Goal: Book appointment/travel/reservation

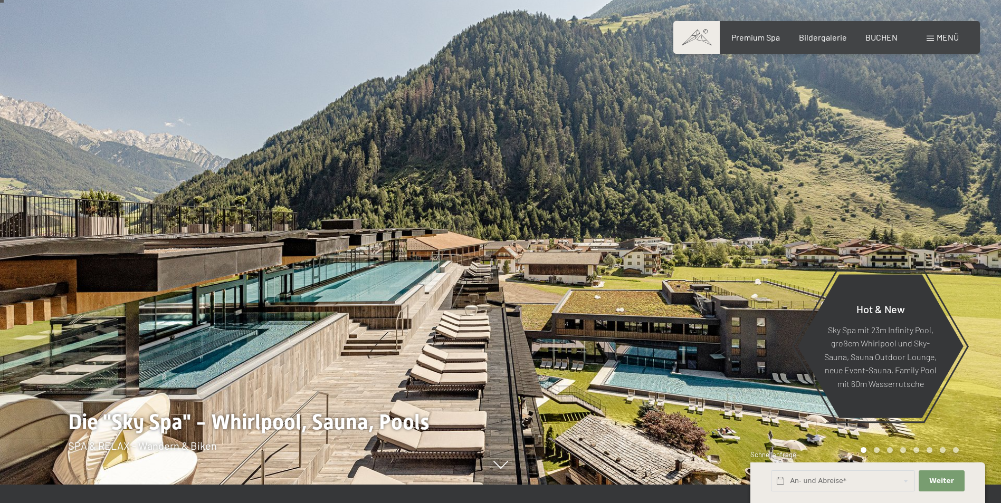
scroll to position [21, 0]
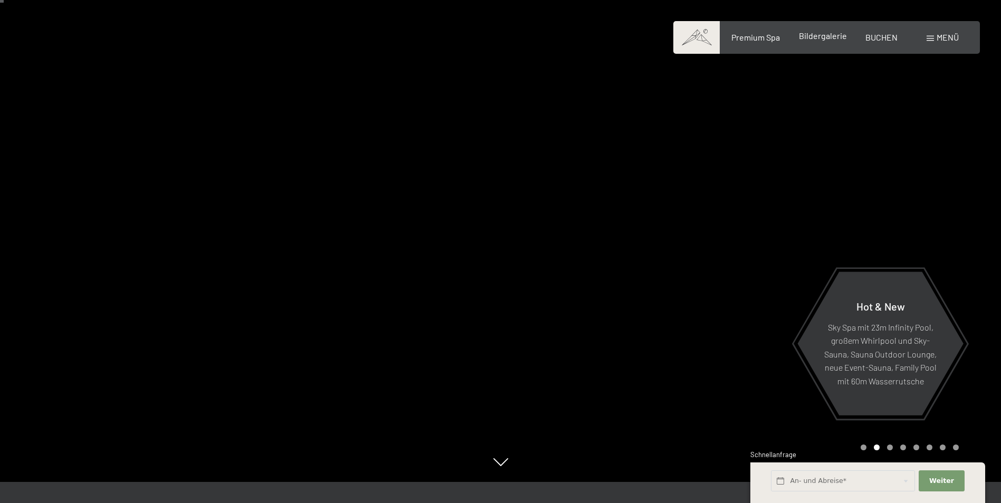
click at [821, 40] on span "Bildergalerie" at bounding box center [823, 36] width 48 height 10
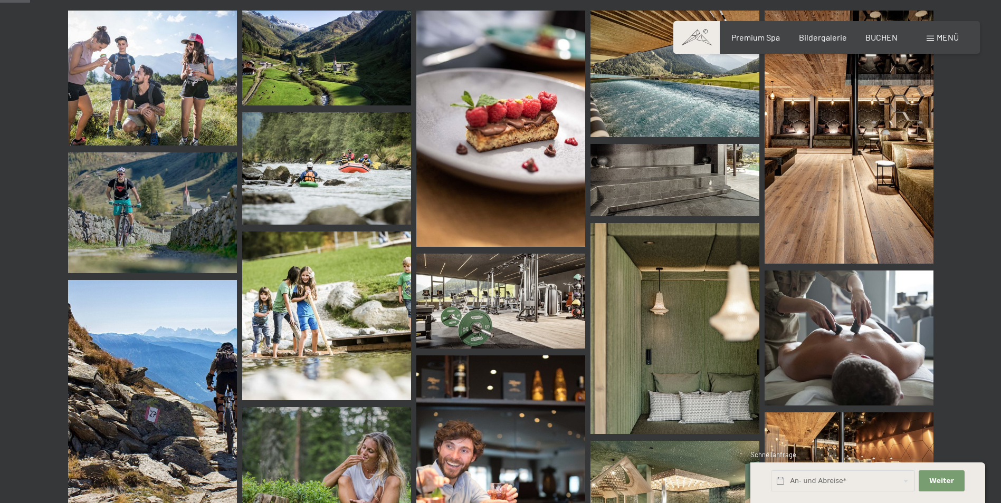
scroll to position [401, 0]
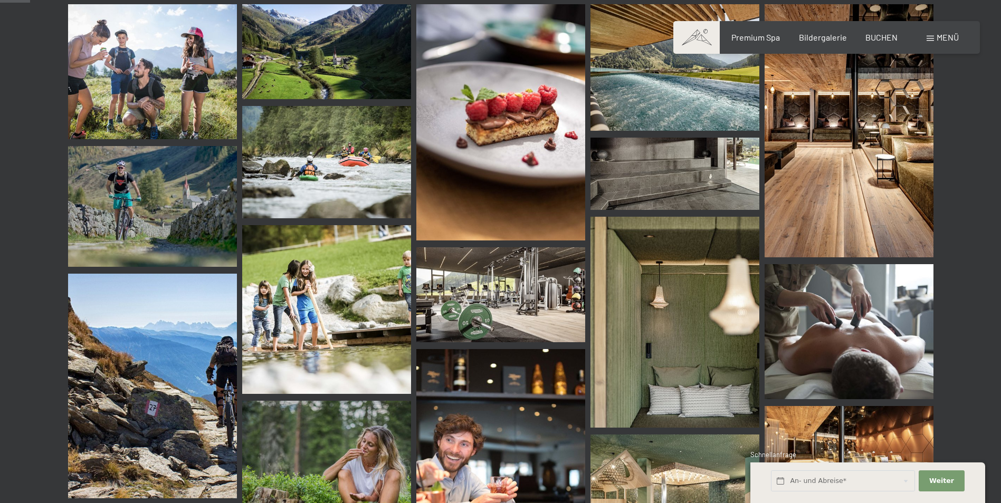
click at [701, 107] on img at bounding box center [674, 67] width 169 height 127
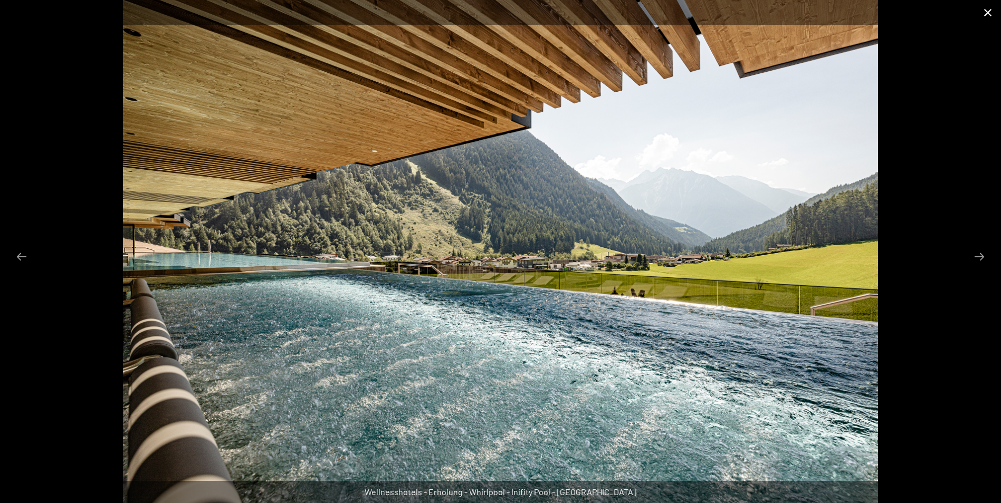
click at [985, 15] on button "Close gallery" at bounding box center [987, 12] width 26 height 25
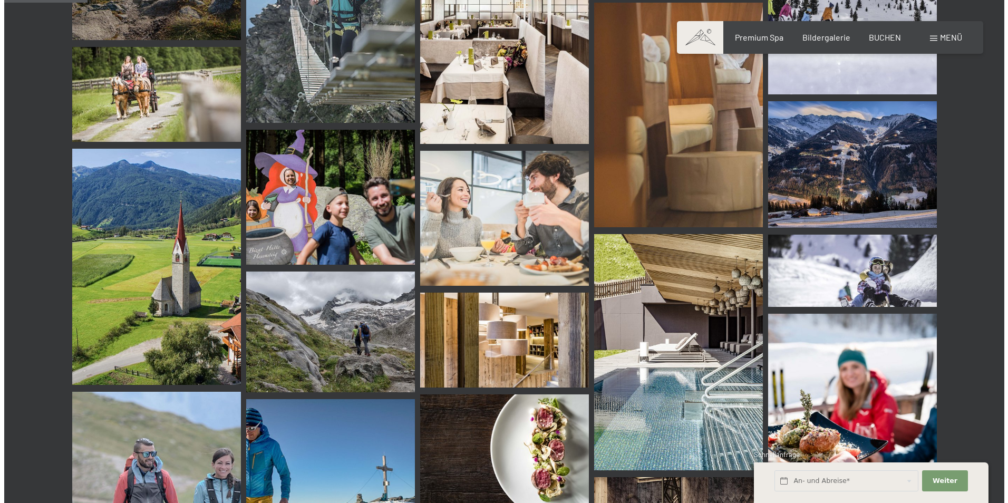
scroll to position [1160, 0]
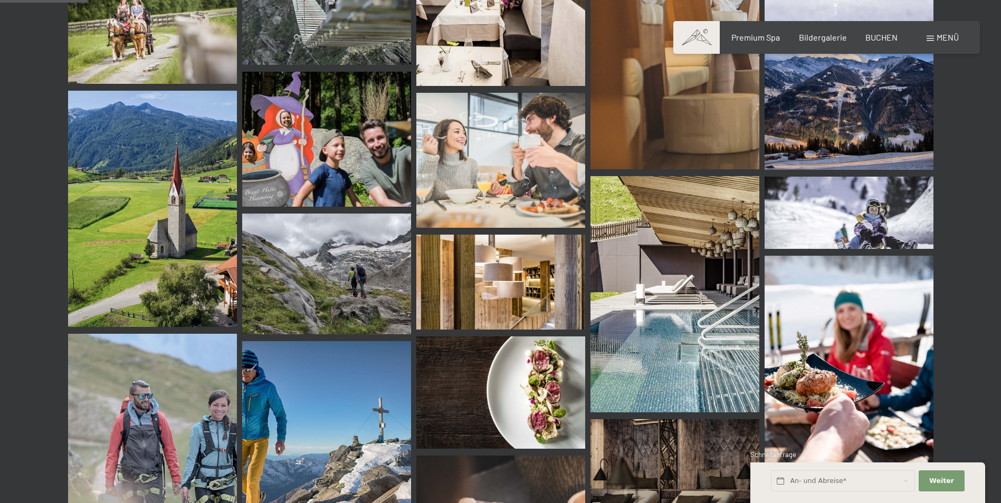
click at [955, 35] on span "Menü" at bounding box center [947, 37] width 22 height 10
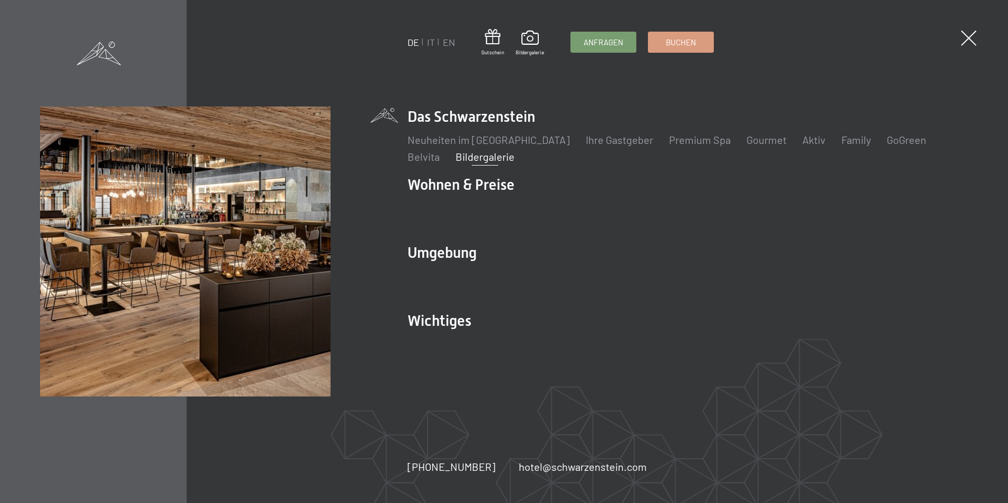
click at [111, 51] on span at bounding box center [99, 54] width 44 height 24
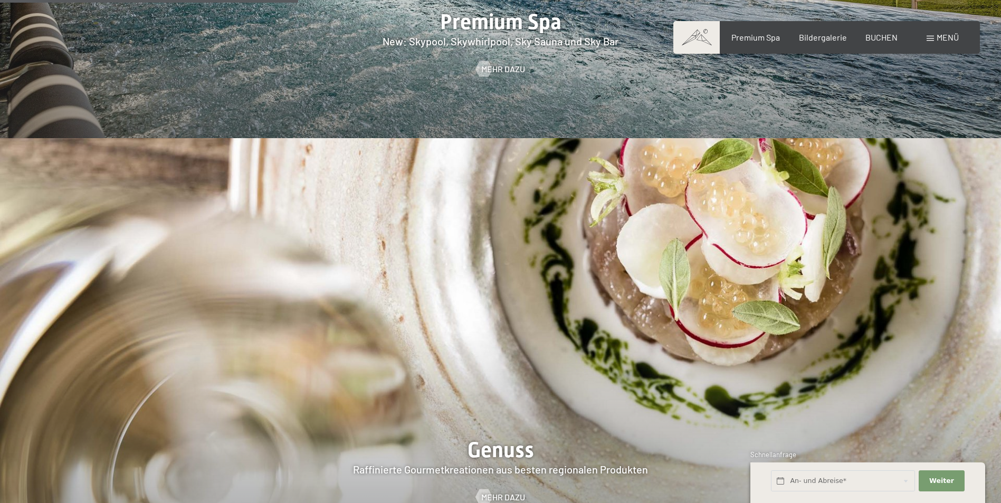
scroll to position [2199, 0]
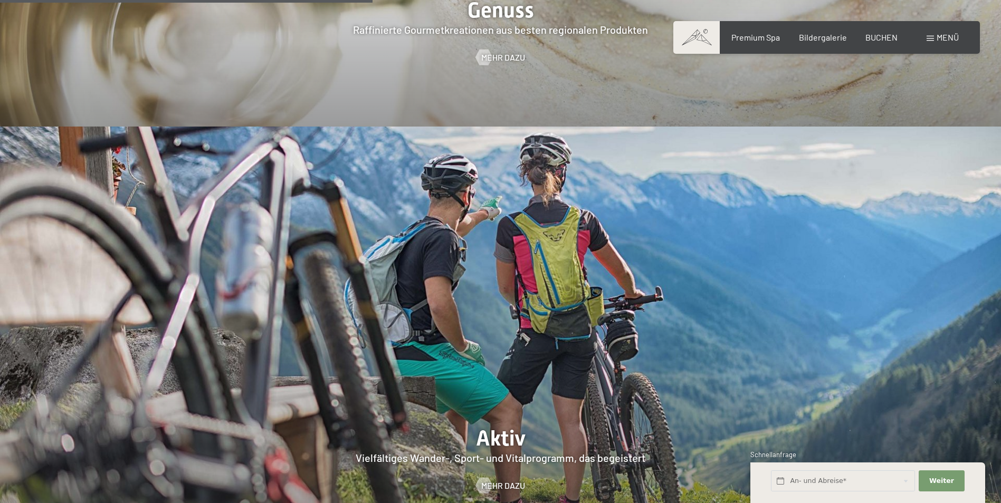
click at [931, 32] on div "Menü" at bounding box center [942, 38] width 32 height 12
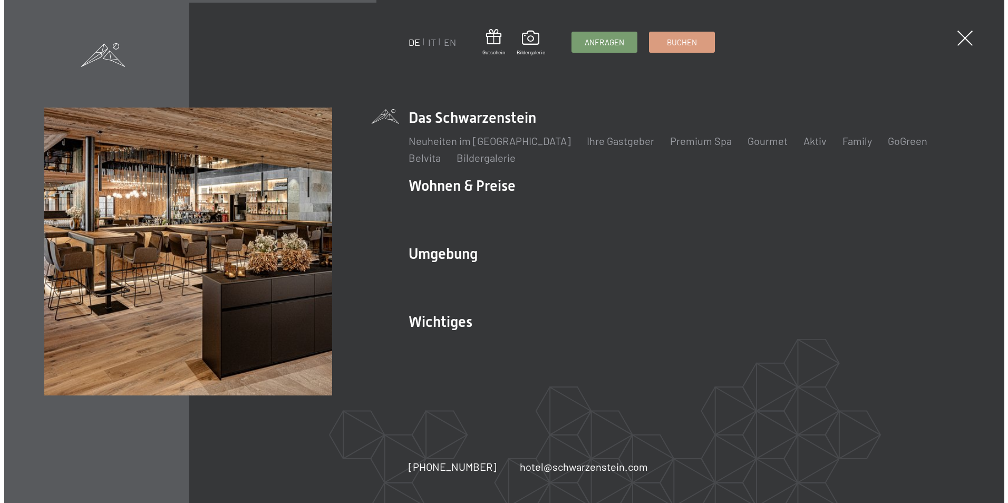
scroll to position [2206, 0]
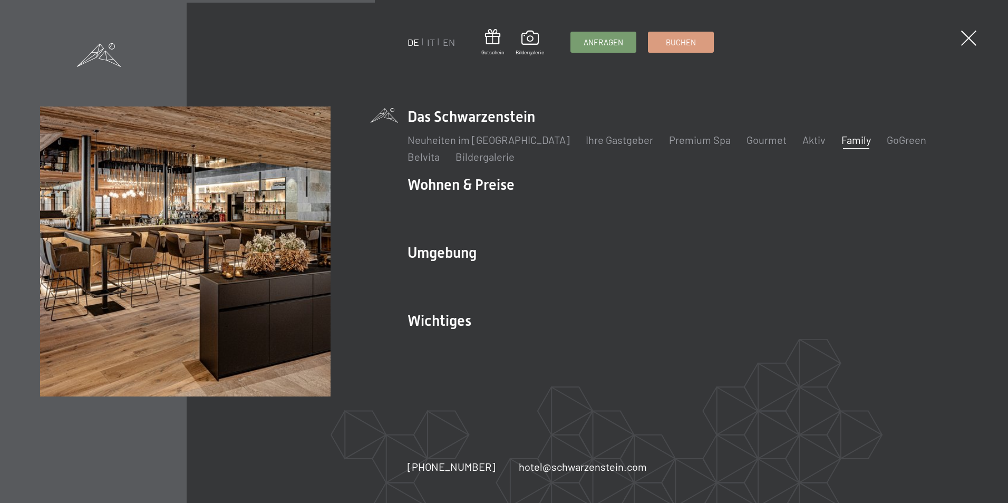
click at [842, 139] on link "Family" at bounding box center [857, 139] width 30 height 13
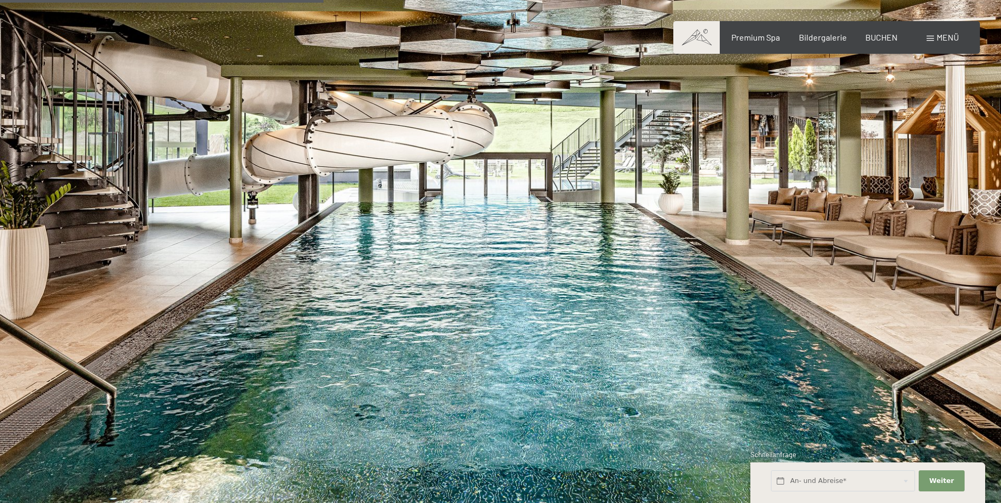
scroll to position [2658, 0]
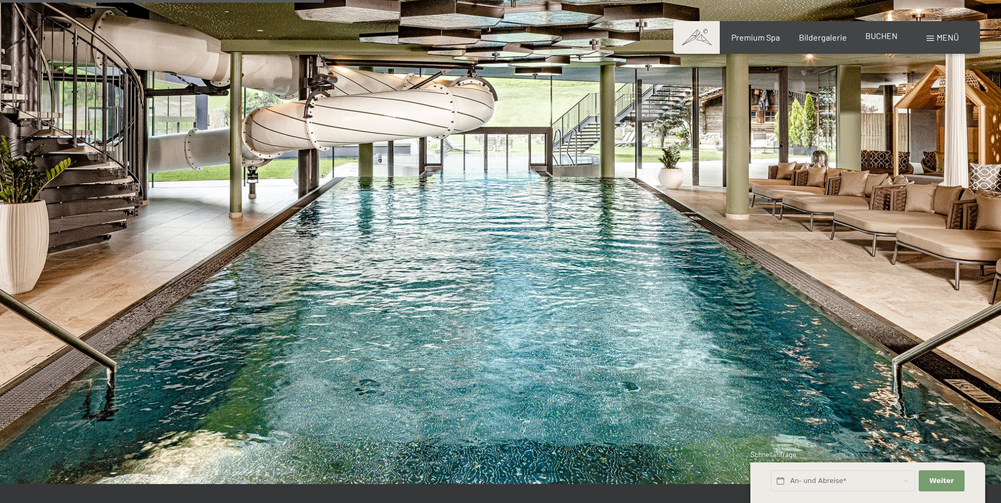
click at [879, 40] on span "BUCHEN" at bounding box center [881, 36] width 32 height 10
click at [874, 33] on span "BUCHEN" at bounding box center [881, 36] width 32 height 10
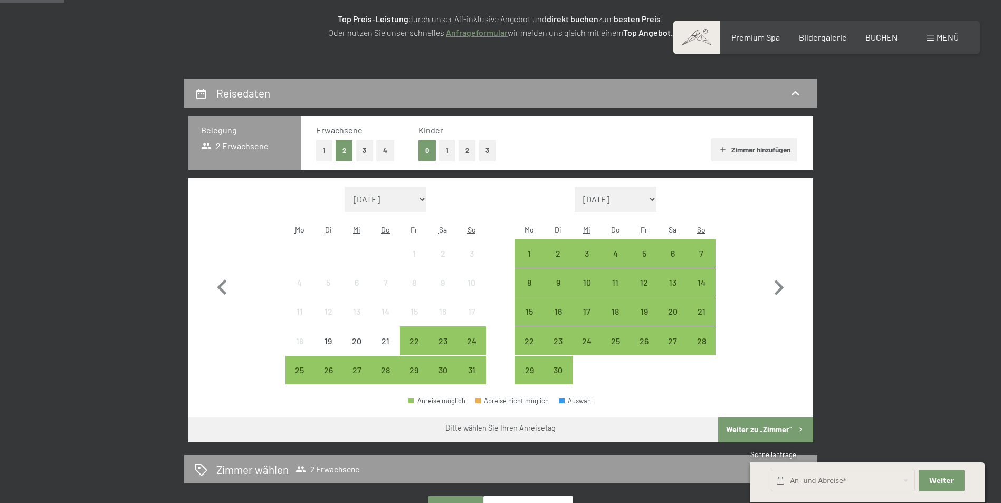
scroll to position [232, 0]
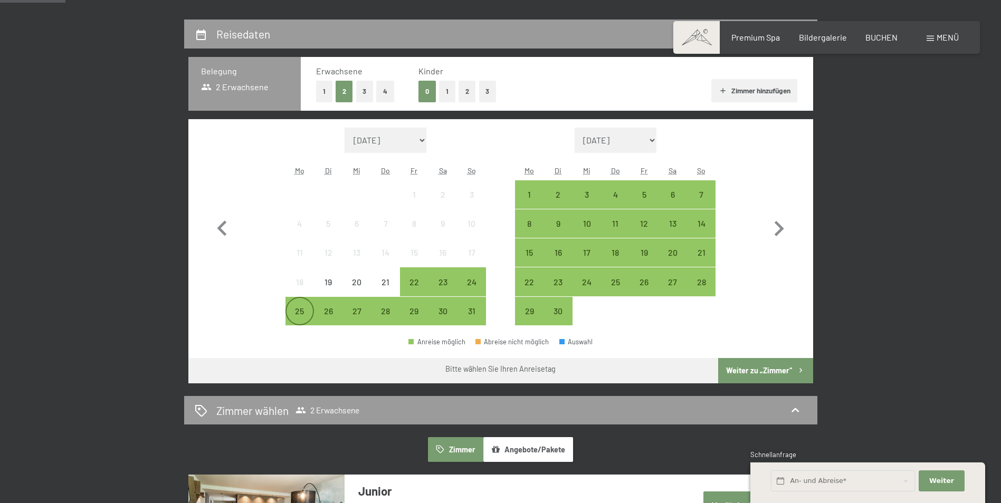
click at [295, 314] on div "25" at bounding box center [299, 320] width 26 height 26
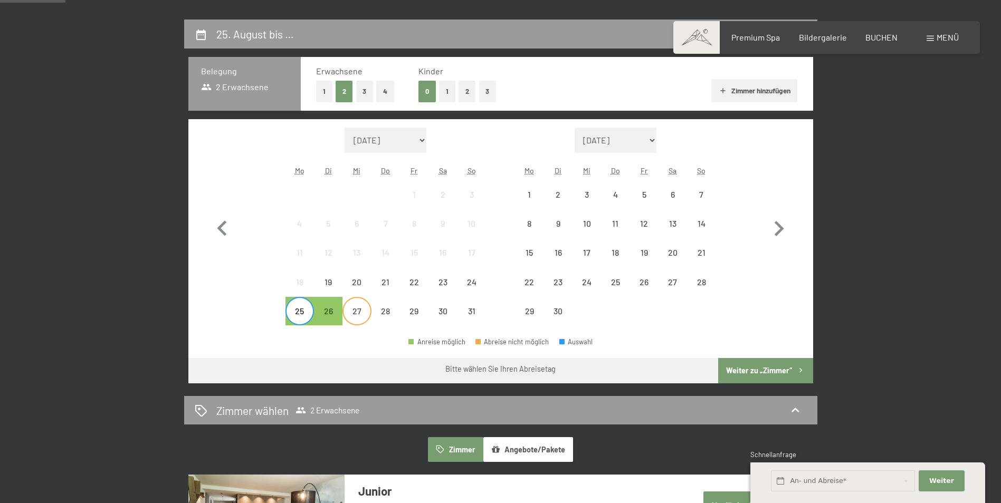
click at [357, 307] on div "27" at bounding box center [356, 320] width 26 height 26
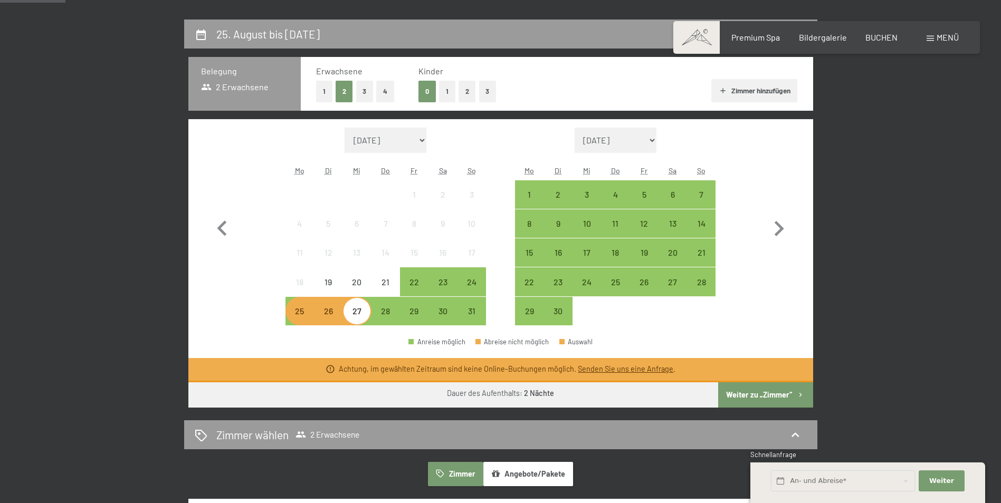
click at [301, 317] on div "25" at bounding box center [299, 320] width 26 height 26
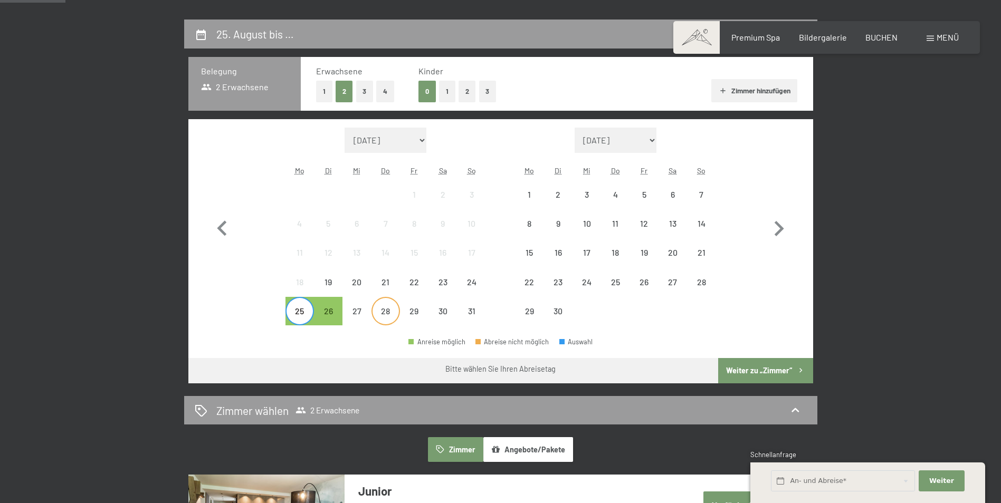
click at [381, 320] on div "28" at bounding box center [385, 320] width 26 height 26
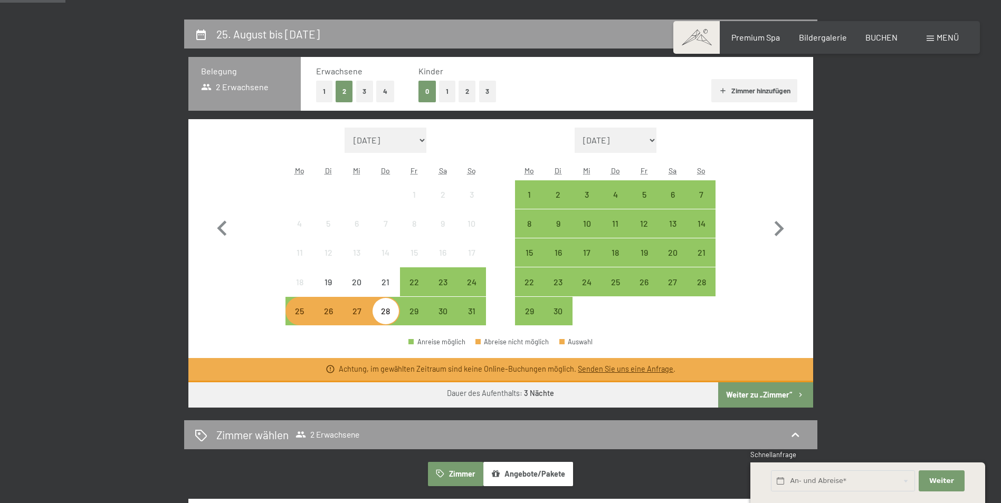
click at [293, 318] on div "25" at bounding box center [299, 320] width 26 height 26
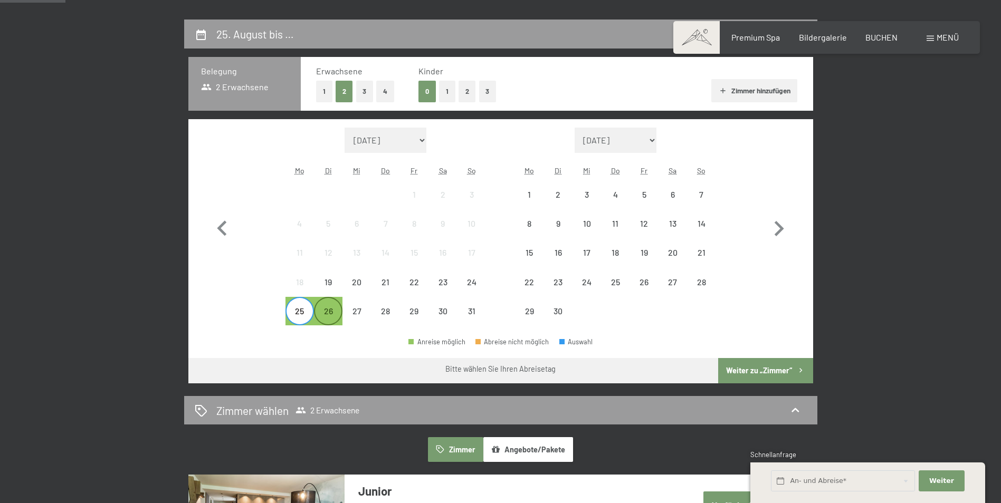
click at [336, 315] on div "26" at bounding box center [328, 320] width 26 height 26
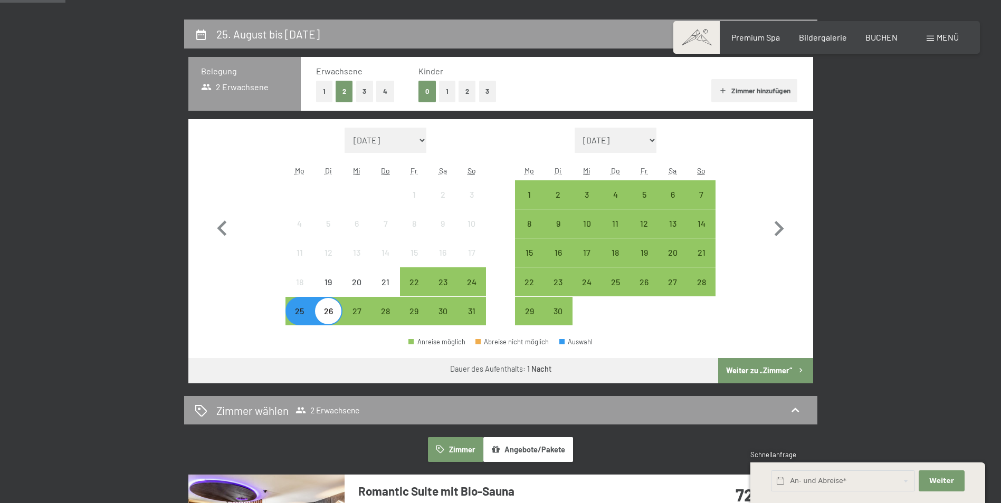
click at [336, 315] on div "26" at bounding box center [328, 320] width 26 height 26
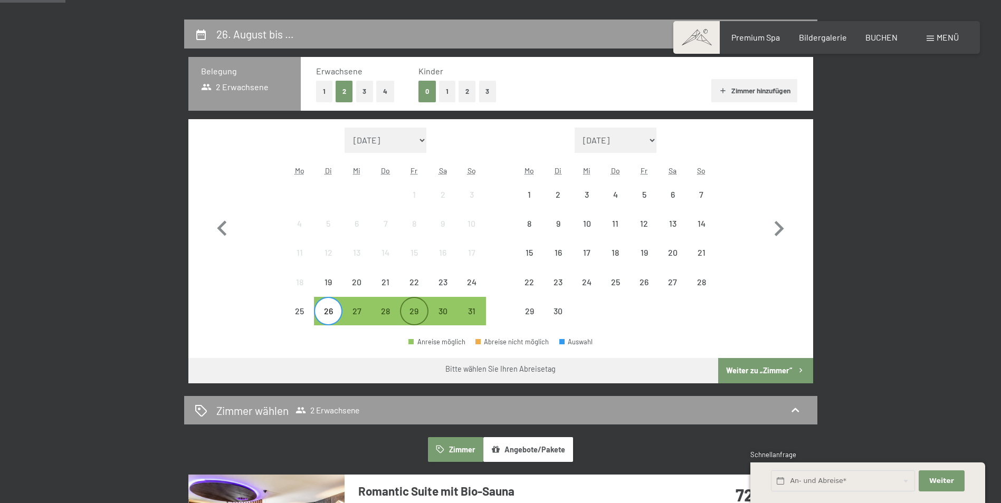
click at [405, 311] on div "29" at bounding box center [414, 320] width 26 height 26
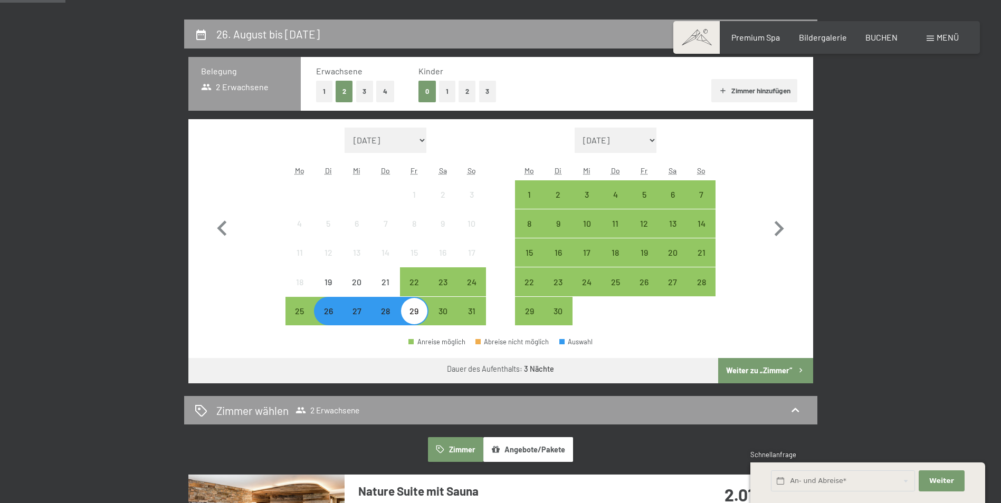
click at [466, 94] on button "2" at bounding box center [466, 92] width 17 height 22
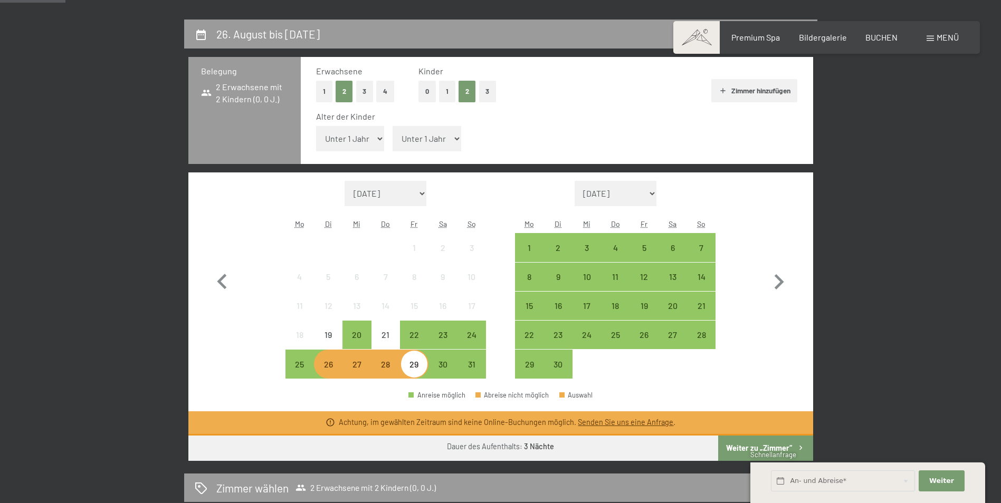
click at [341, 133] on select "Unter 1 Jahr 1 Jahr 2 Jahre 3 Jahre 4 Jahre 5 Jahre 6 Jahre 7 Jahre 8 Jahre 9 J…" at bounding box center [350, 138] width 69 height 25
select select "11"
click at [316, 126] on select "Unter 1 Jahr 1 Jahr 2 Jahre 3 Jahre 4 Jahre 5 Jahre 6 Jahre 7 Jahre 8 Jahre 9 J…" at bounding box center [350, 138] width 69 height 25
click at [440, 140] on select "Unter 1 Jahr 1 Jahr 2 Jahre 3 Jahre 4 Jahre 5 Jahre 6 Jahre 7 Jahre 8 Jahre 9 J…" at bounding box center [426, 138] width 69 height 25
click at [392, 126] on select "Unter 1 Jahr 1 Jahr 2 Jahre 3 Jahre 4 Jahre 5 Jahre 6 Jahre 7 Jahre 8 Jahre 9 J…" at bounding box center [426, 138] width 69 height 25
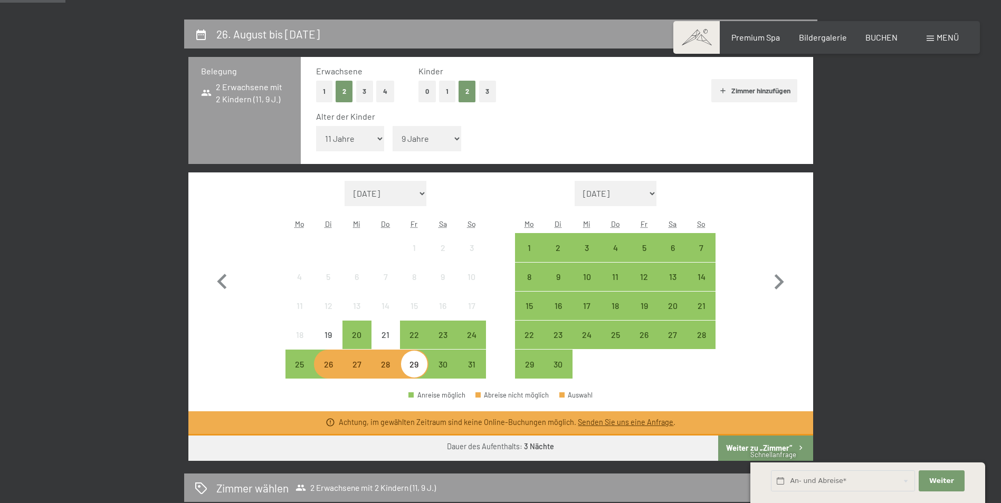
select select "10"
click at [477, 323] on div "24" at bounding box center [471, 335] width 26 height 26
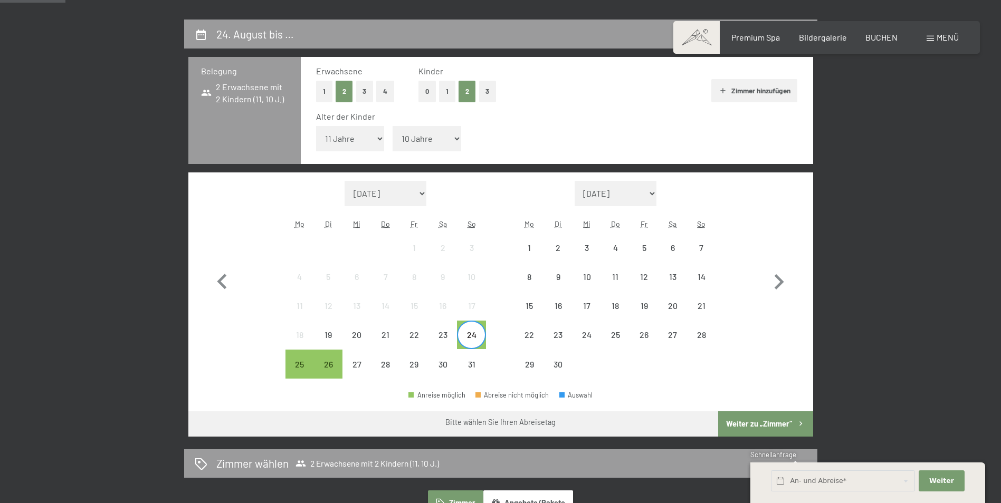
click at [482, 345] on div "24" at bounding box center [471, 344] width 26 height 26
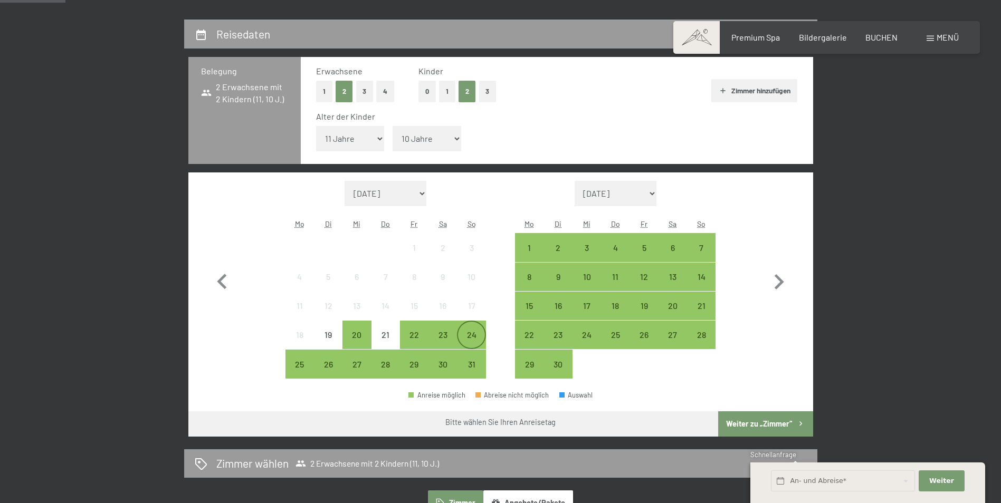
click at [481, 328] on div "24" at bounding box center [471, 335] width 26 height 26
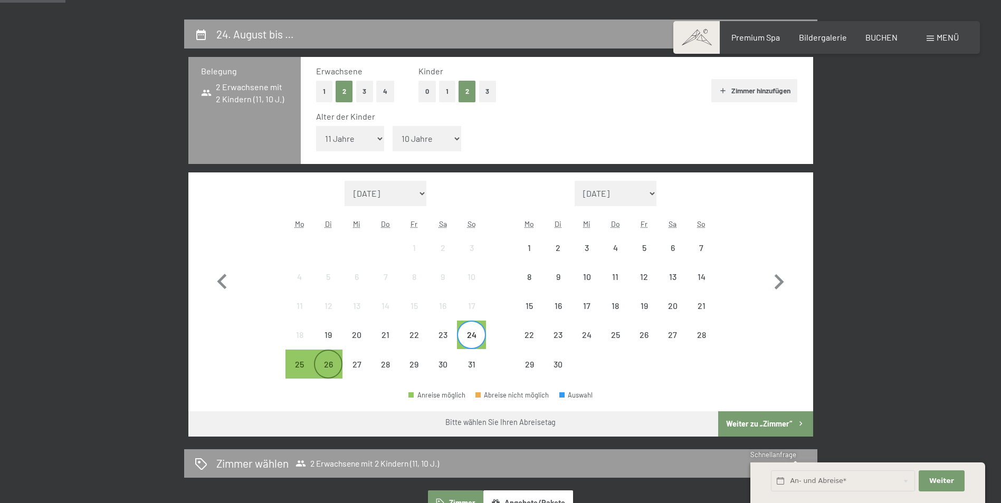
click at [332, 368] on div "26" at bounding box center [328, 373] width 26 height 26
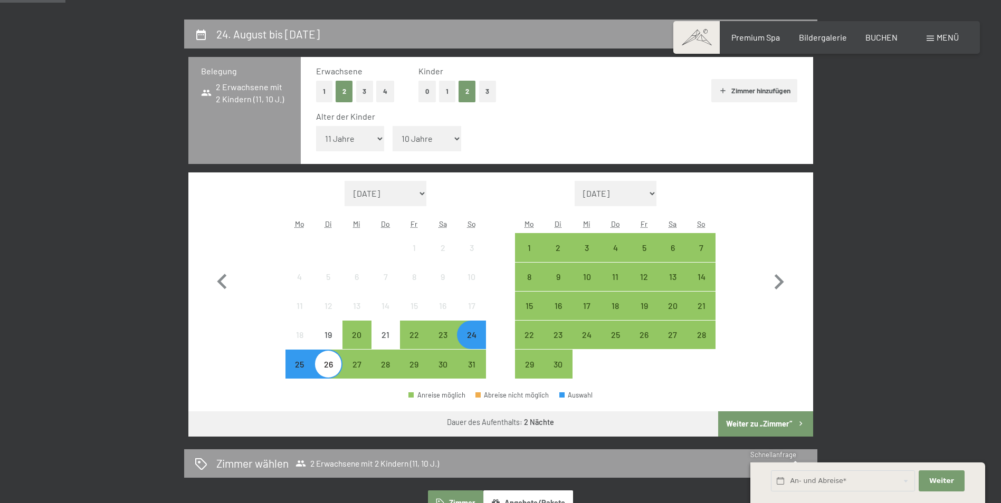
click at [746, 420] on button "Weiter zu „Zimmer“" at bounding box center [765, 423] width 94 height 25
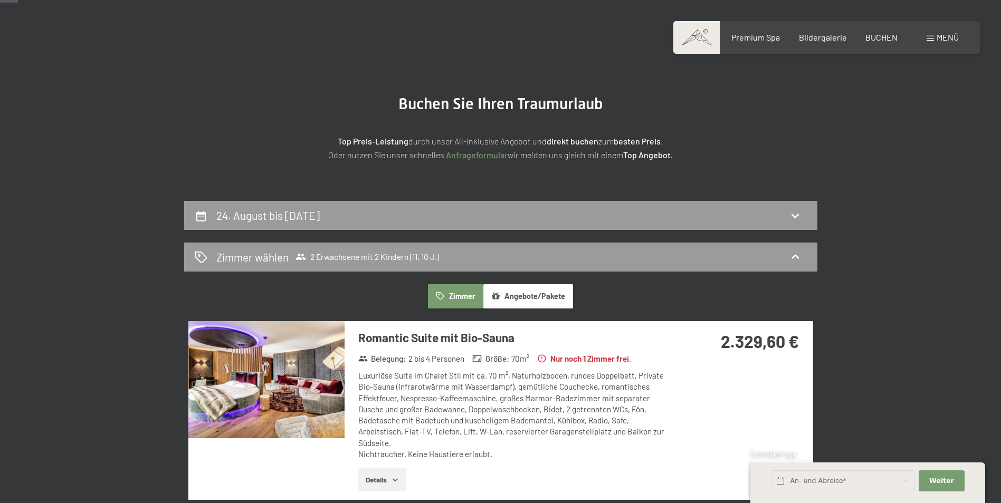
scroll to position [0, 0]
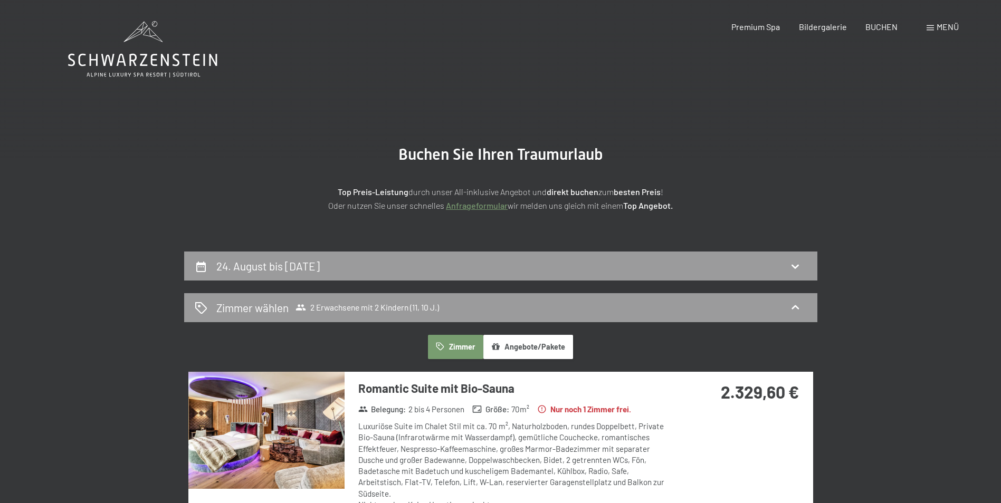
click at [454, 350] on button "Zimmer" at bounding box center [455, 347] width 55 height 24
click at [407, 299] on div "Zimmer wählen 2 Erwachsene mit 2 Kindern (11, 10 J.)" at bounding box center [500, 307] width 633 height 29
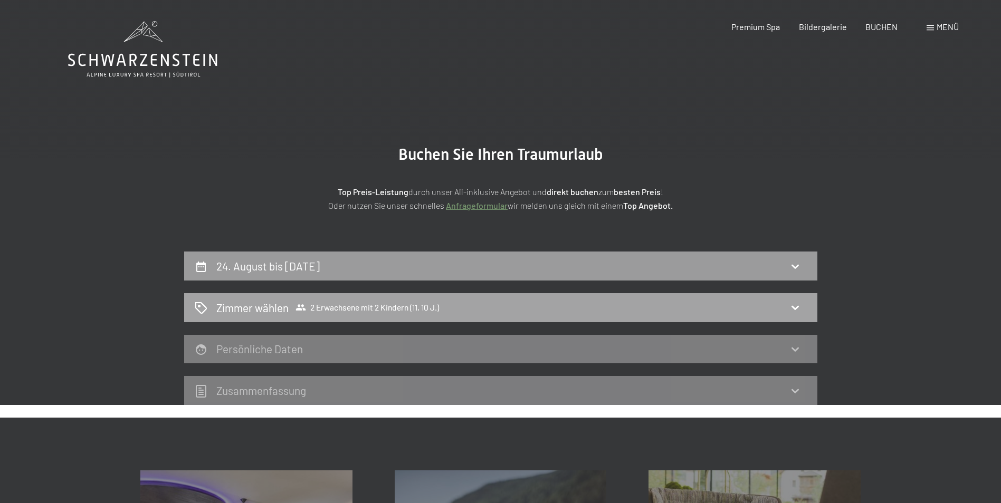
click at [406, 299] on div "Zimmer wählen 2 Erwachsene mit 2 Kindern (11, 10 J.)" at bounding box center [500, 307] width 633 height 29
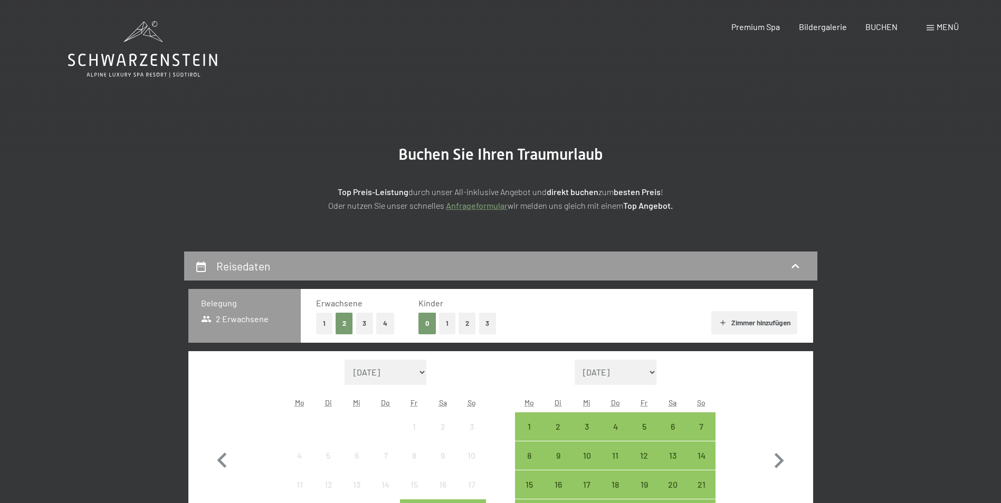
click at [458, 316] on button "2" at bounding box center [466, 324] width 17 height 22
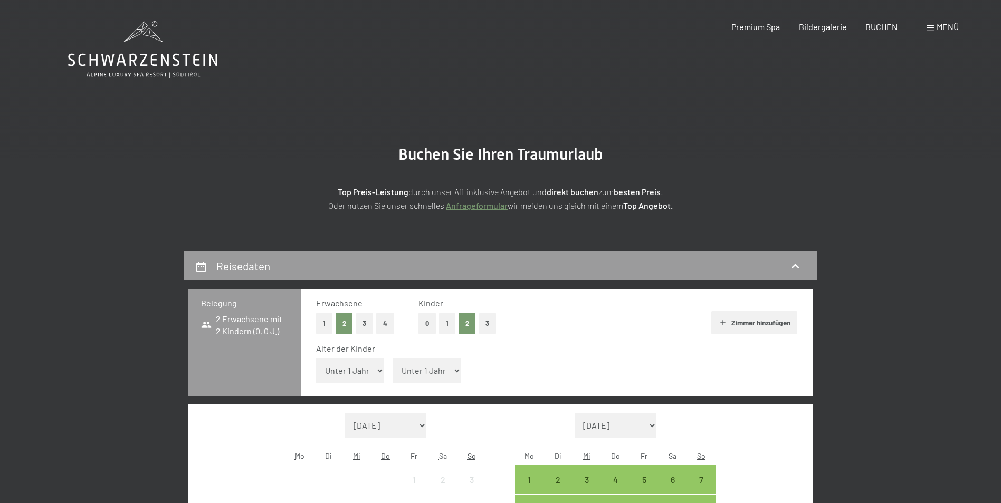
click at [418, 371] on select "Unter 1 Jahr 1 Jahr 2 Jahre 3 Jahre 4 Jahre 5 Jahre 6 Jahre 7 Jahre 8 Jahre 9 J…" at bounding box center [426, 370] width 69 height 25
select select "11"
click at [392, 358] on select "Unter 1 Jahr 1 Jahr 2 Jahre 3 Jahre 4 Jahre 5 Jahre 6 Jahre 7 Jahre 8 Jahre 9 J…" at bounding box center [426, 370] width 69 height 25
click at [353, 377] on select "Unter 1 Jahr 1 Jahr 2 Jahre 3 Jahre 4 Jahre 5 Jahre 6 Jahre 7 Jahre 8 Jahre 9 J…" at bounding box center [350, 370] width 69 height 25
select select "9"
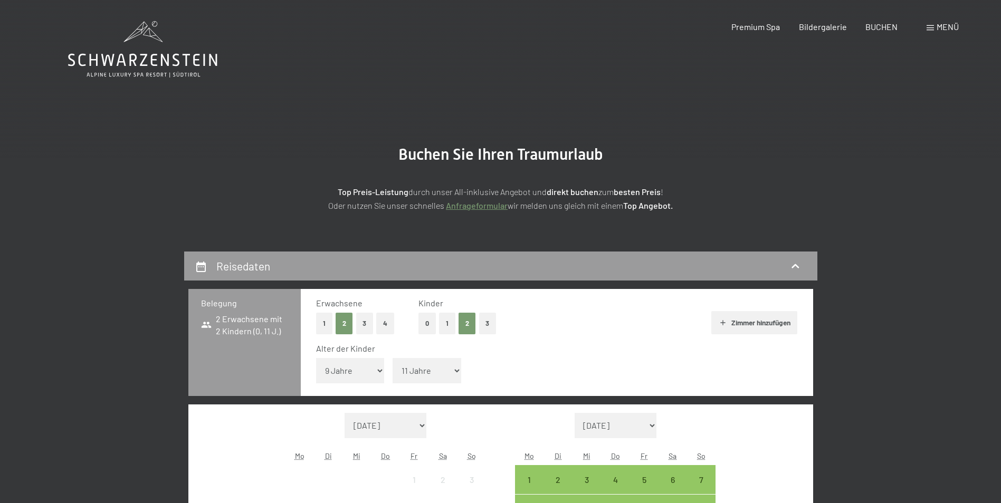
click at [316, 358] on select "Unter 1 Jahr 1 Jahr 2 Jahre 3 Jahre 4 Jahre 5 Jahre 6 Jahre 7 Jahre 8 Jahre 9 J…" at bounding box center [350, 370] width 69 height 25
click at [489, 235] on section "Buchen Sie Ihren Traumurlaub Top Preis-Leistung durch unser All-inklusive Angeb…" at bounding box center [500, 178] width 1001 height 146
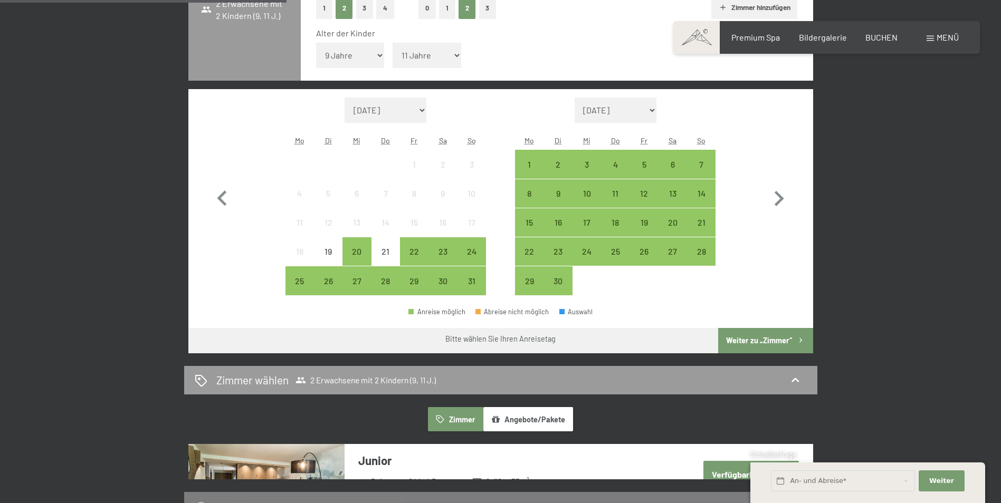
scroll to position [316, 0]
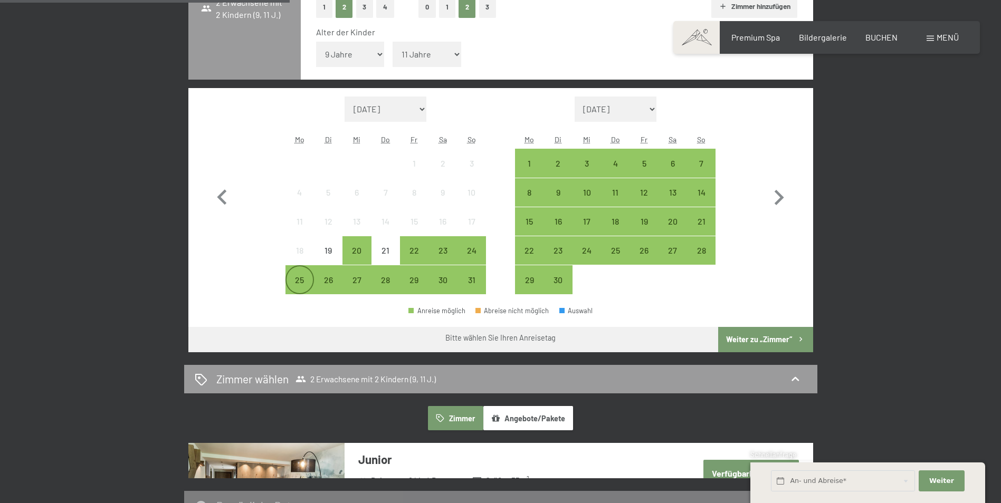
click at [303, 272] on div "25" at bounding box center [299, 279] width 26 height 26
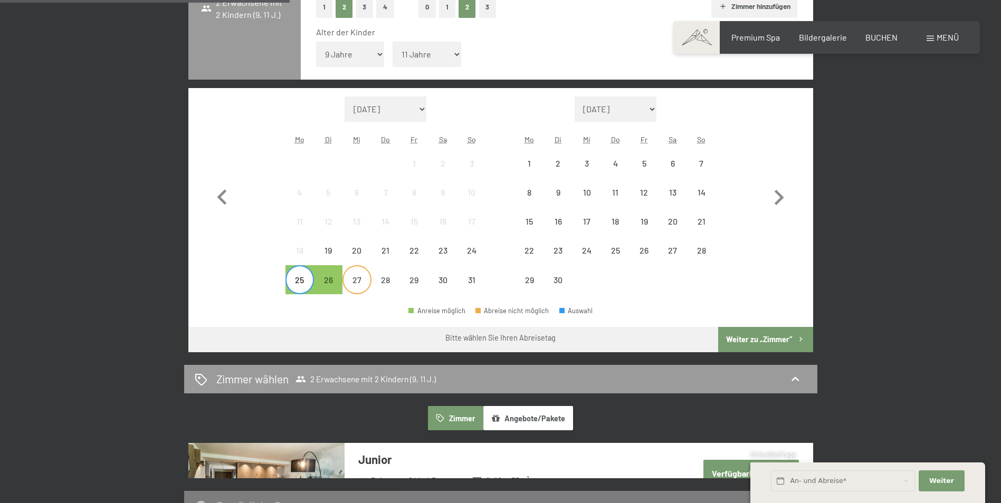
click at [363, 283] on div "27" at bounding box center [356, 289] width 26 height 26
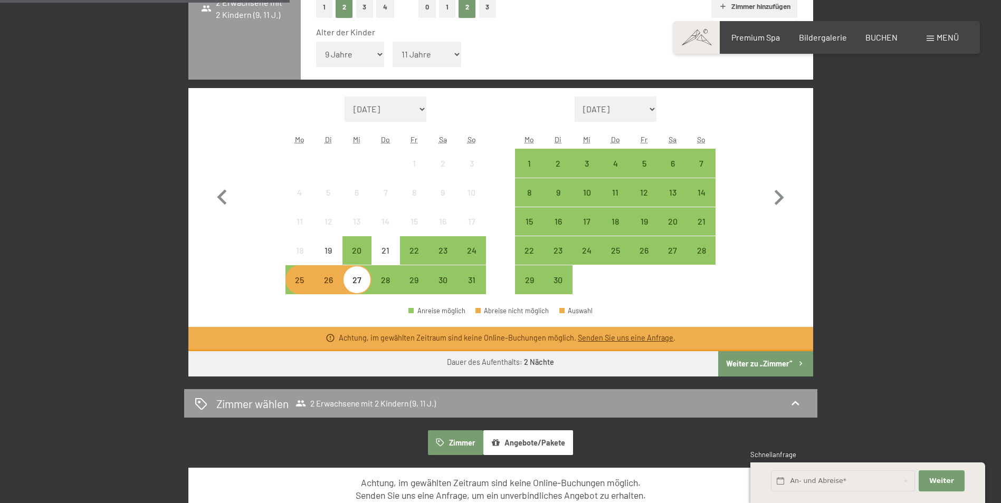
click at [780, 364] on button "Weiter zu „Zimmer“" at bounding box center [765, 363] width 94 height 25
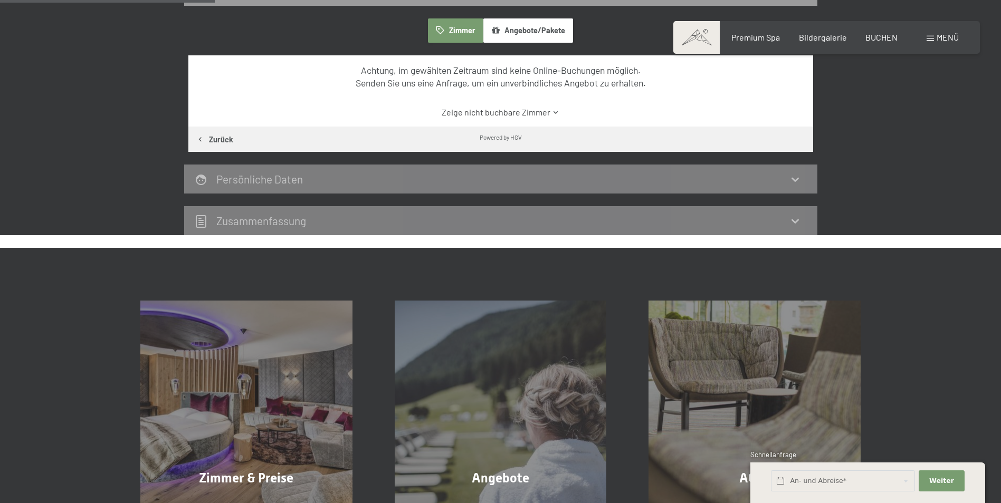
scroll to position [252, 0]
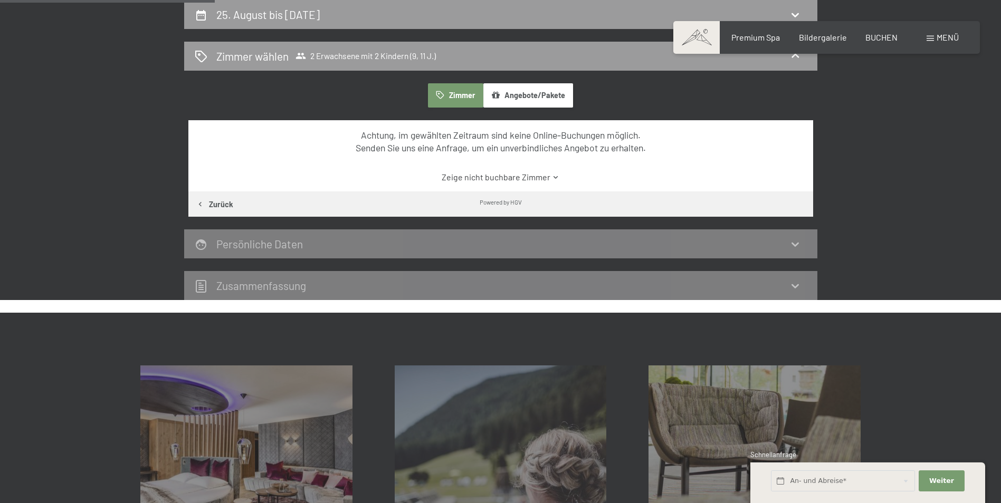
click at [524, 178] on link "Zeige nicht buchbare Zimmer" at bounding box center [500, 177] width 587 height 12
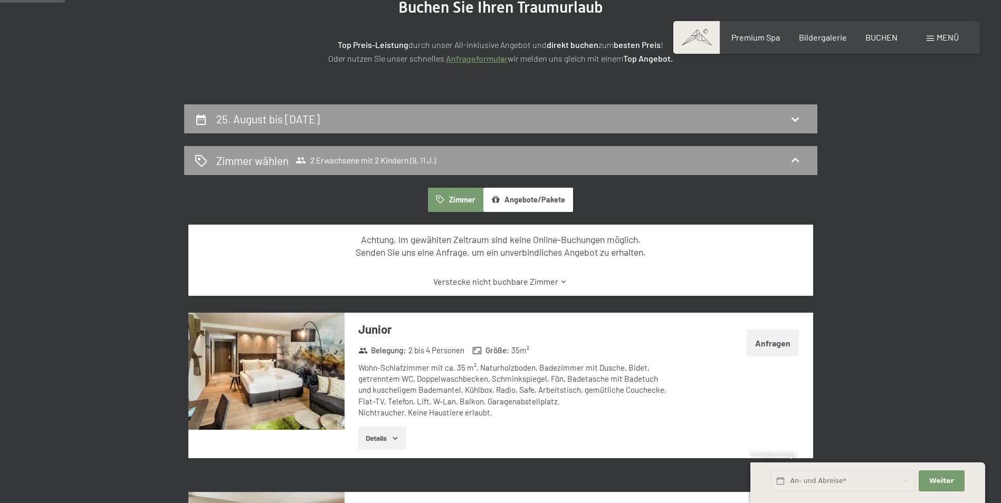
scroll to position [146, 0]
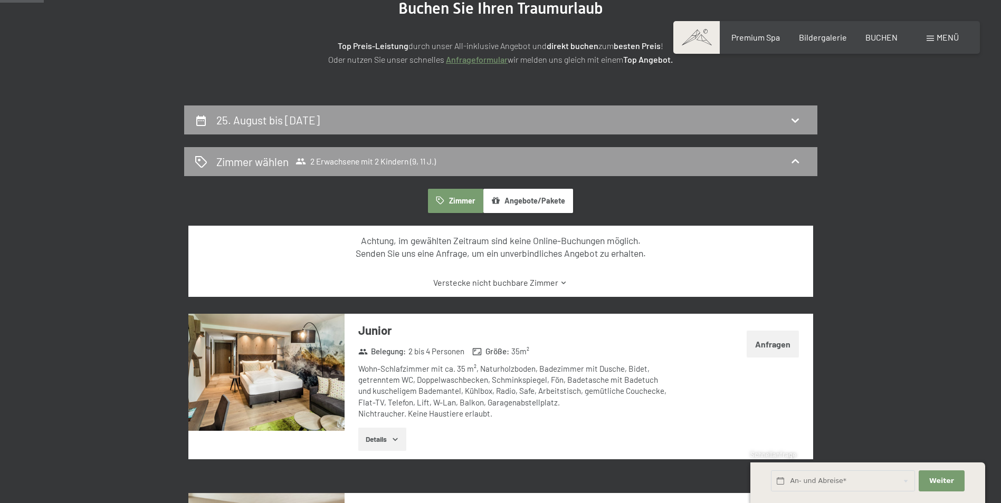
click at [781, 345] on button "Anfragen" at bounding box center [772, 344] width 52 height 27
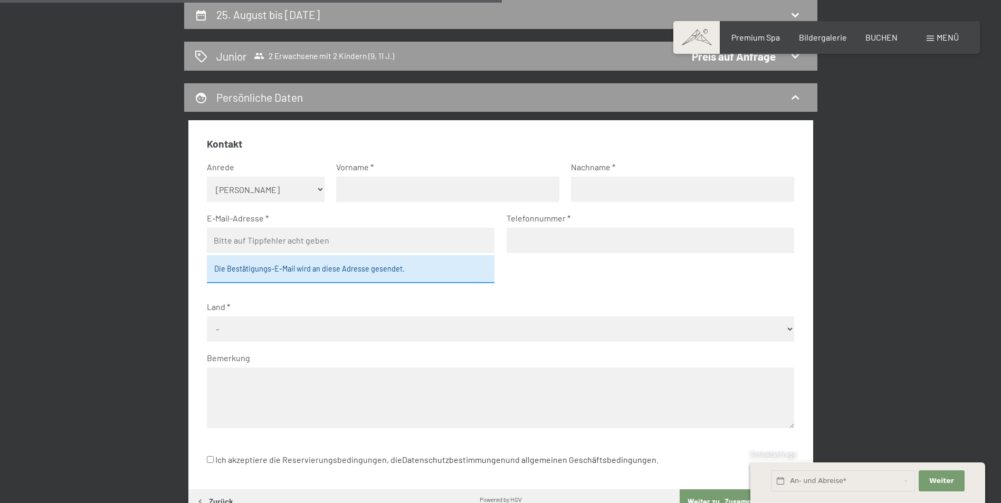
click at [373, 196] on input "text" at bounding box center [447, 189] width 223 height 25
type input "[PERSON_NAME]"
type input "stein"
type input "[PERSON_NAME][EMAIL_ADDRESS][DOMAIN_NAME]"
type input "01701785898"
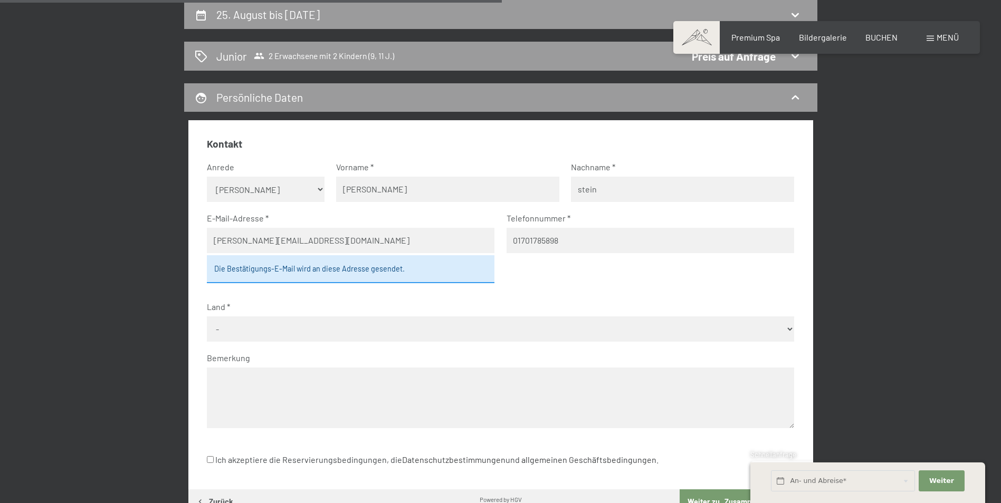
select select "DEU"
click at [584, 235] on input "01701785898" at bounding box center [649, 240] width 287 height 25
type input "0"
type input "49"
click at [428, 272] on div "Die Bestätigungs-E-Mail wird an diese Adresse gesendet." at bounding box center [350, 268] width 287 height 27
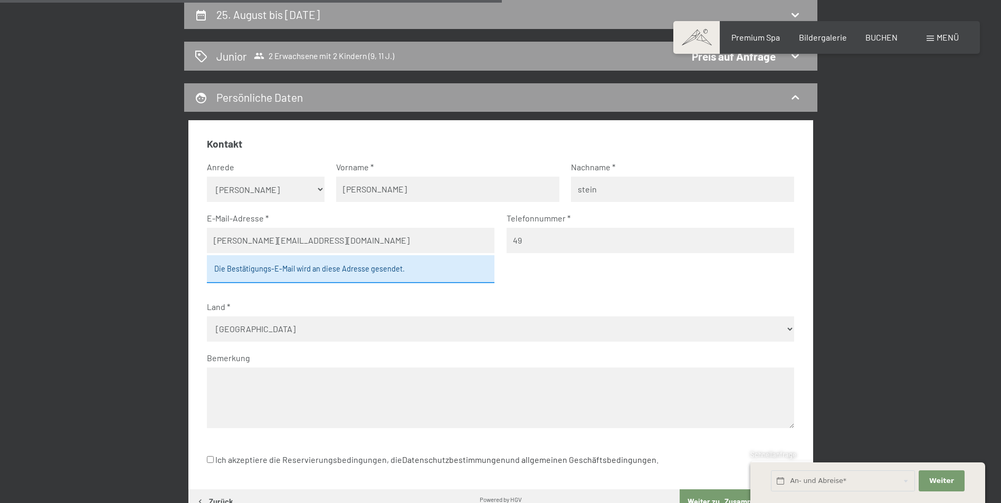
click at [342, 260] on div "Die Bestätigungs-E-Mail wird an diese Adresse gesendet." at bounding box center [350, 268] width 287 height 27
click at [936, 363] on div "25. August bis [DATE] Junior 2 Erwachsene mit 2 Kindern (9, 11 J.) Preis auf An…" at bounding box center [500, 278] width 1001 height 556
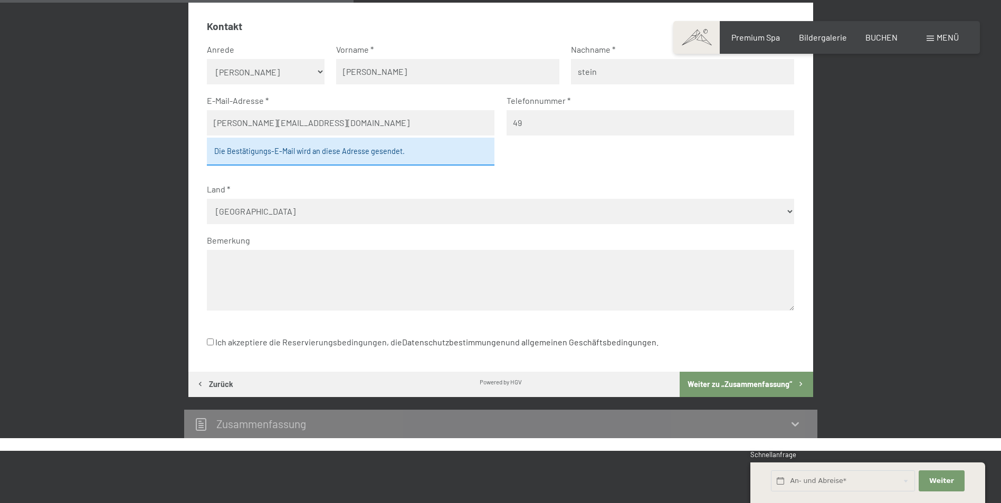
scroll to position [378, 0]
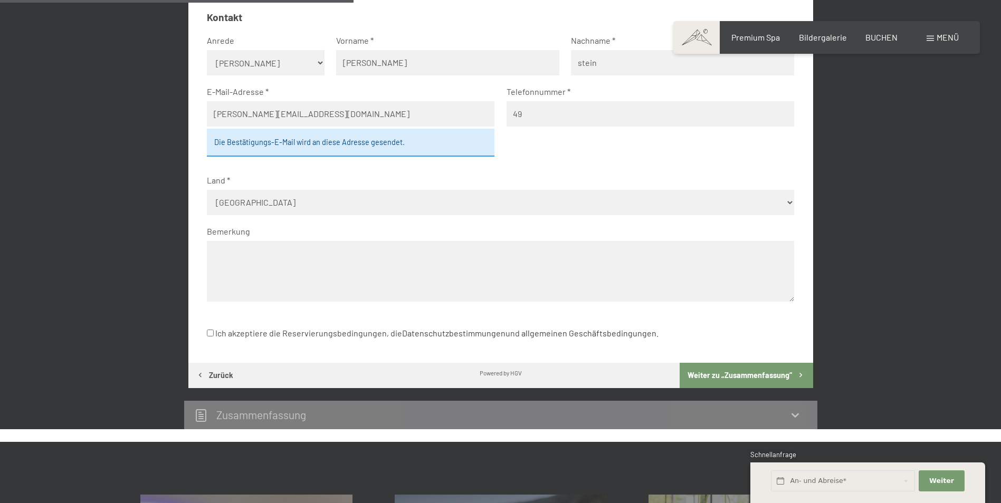
click at [464, 328] on label "Ich akzeptiere die Reservierungsbedingungen, die Datenschutzbestimmungen und al…" at bounding box center [432, 333] width 451 height 20
click at [214, 330] on input "Ich akzeptiere die Reservierungsbedingungen, die Datenschutzbestimmungen und al…" at bounding box center [210, 333] width 7 height 7
checkbox input "true"
click at [708, 363] on button "Weiter zu „Zusammen­fassung“" at bounding box center [745, 375] width 133 height 25
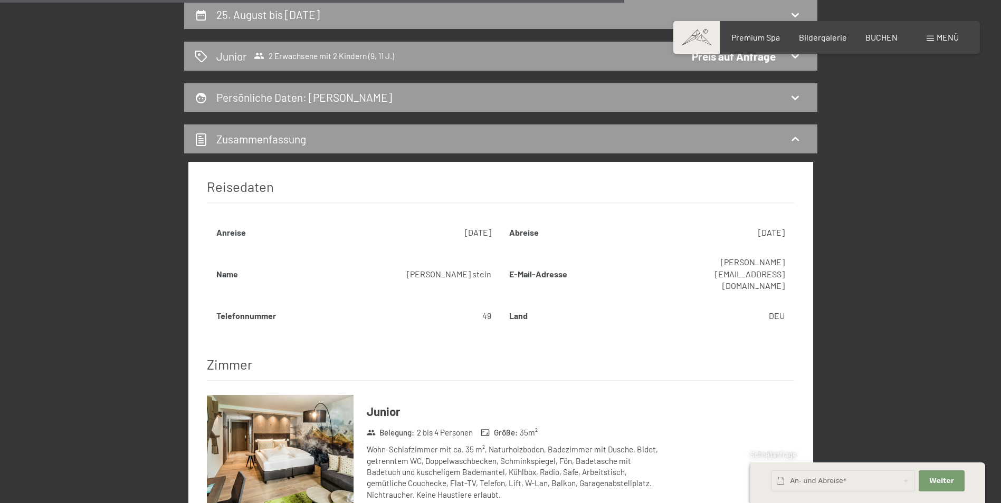
scroll to position [691, 0]
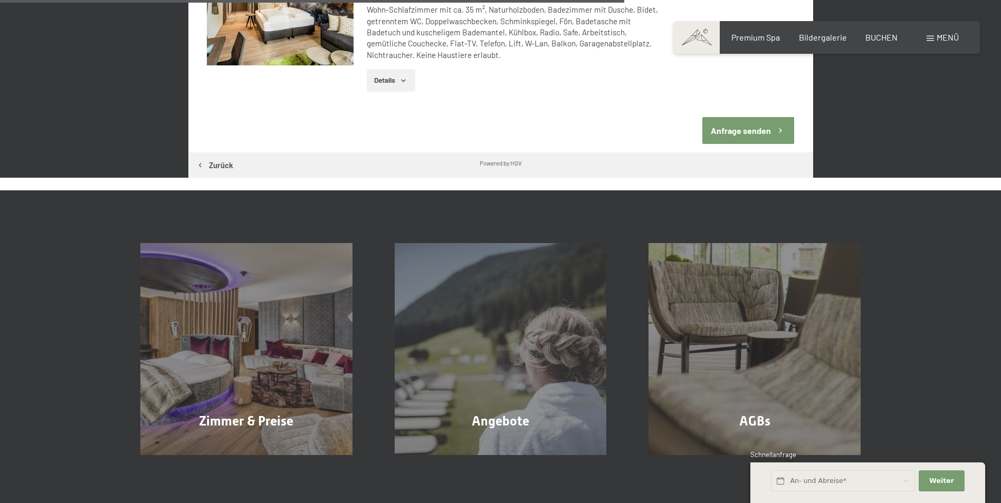
click at [748, 117] on button "Anfrage senden" at bounding box center [748, 130] width 92 height 27
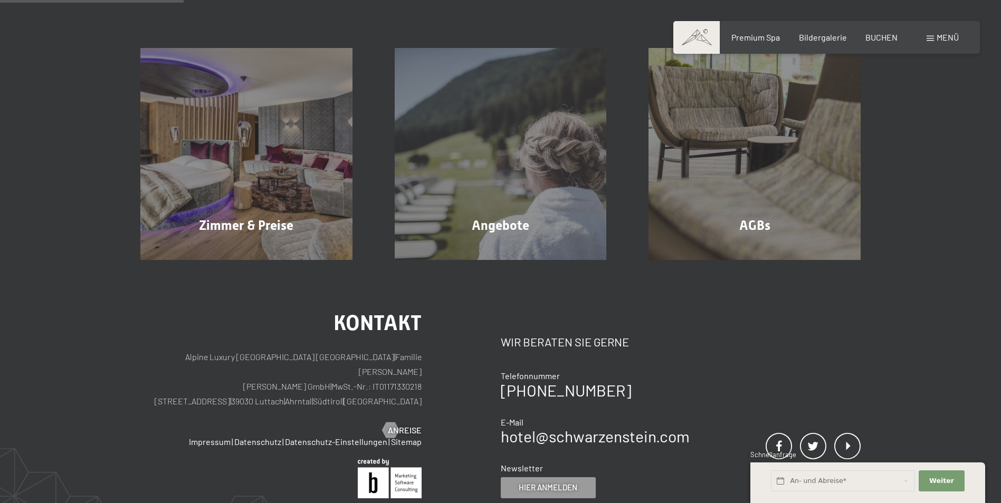
scroll to position [252, 0]
